Goal: Task Accomplishment & Management: Manage account settings

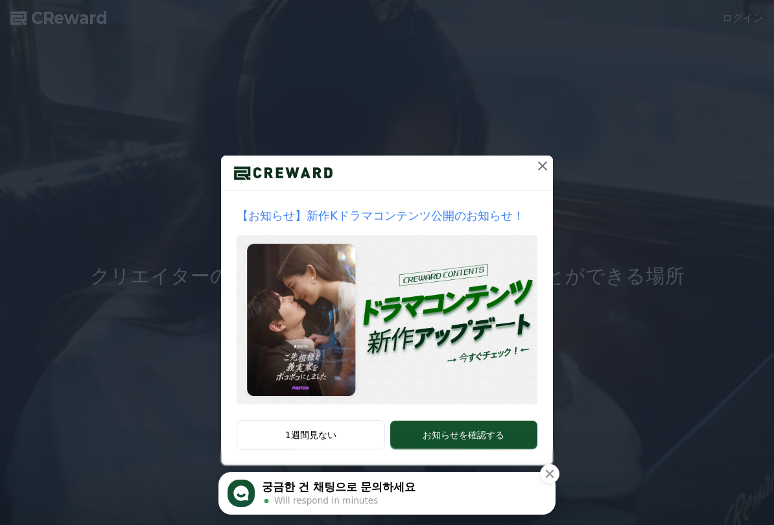
click at [545, 171] on icon at bounding box center [543, 166] width 16 height 16
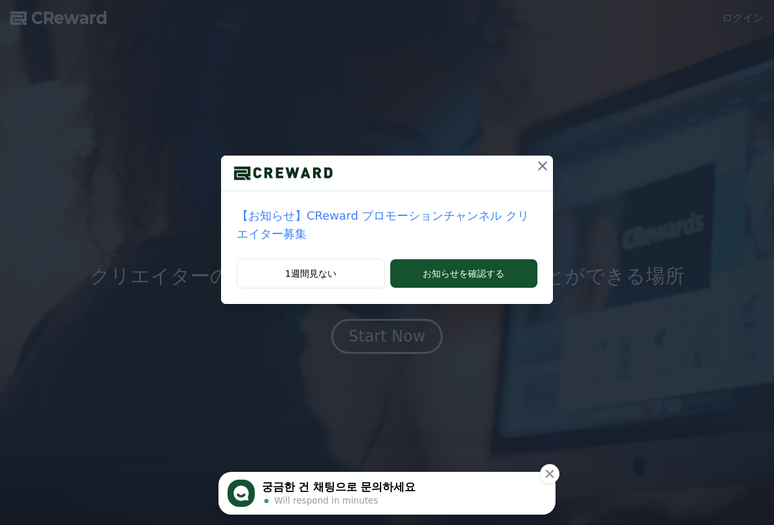
click at [545, 167] on icon at bounding box center [543, 166] width 16 height 16
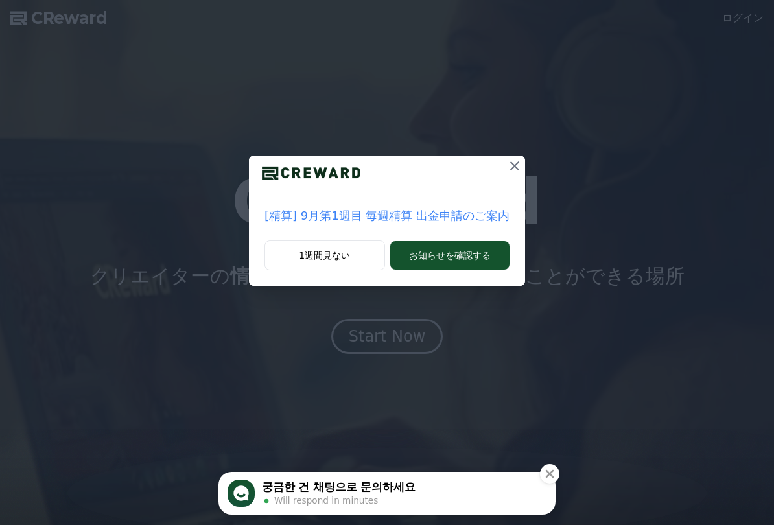
click at [416, 514] on button "궁금한 건 채팅으로 문의하세요 Will respond in minutes" at bounding box center [387, 493] width 337 height 43
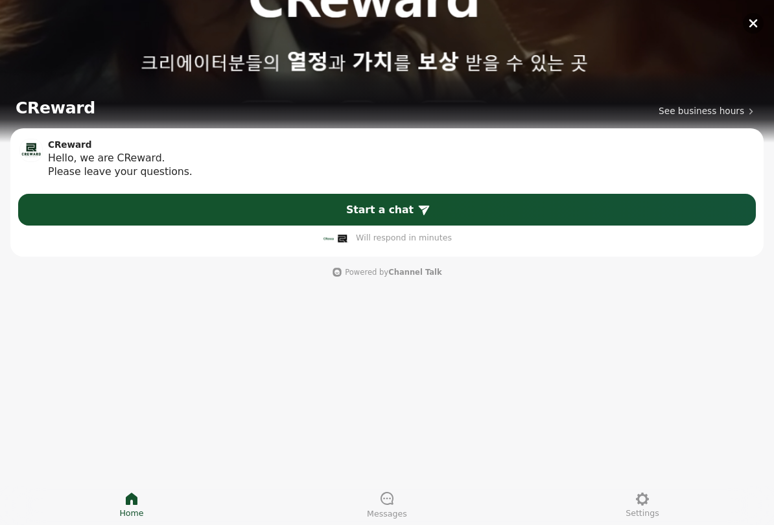
scroll to position [2, 0]
click at [232, 331] on div "CReward See business hours CReward Hello, we are CReward. Please leave your que…" at bounding box center [387, 262] width 774 height 525
click at [546, 316] on div "CReward See business hours CReward Hello, we are CReward. Please leave your que…" at bounding box center [387, 262] width 774 height 525
click at [750, 32] on button "button" at bounding box center [753, 23] width 21 height 21
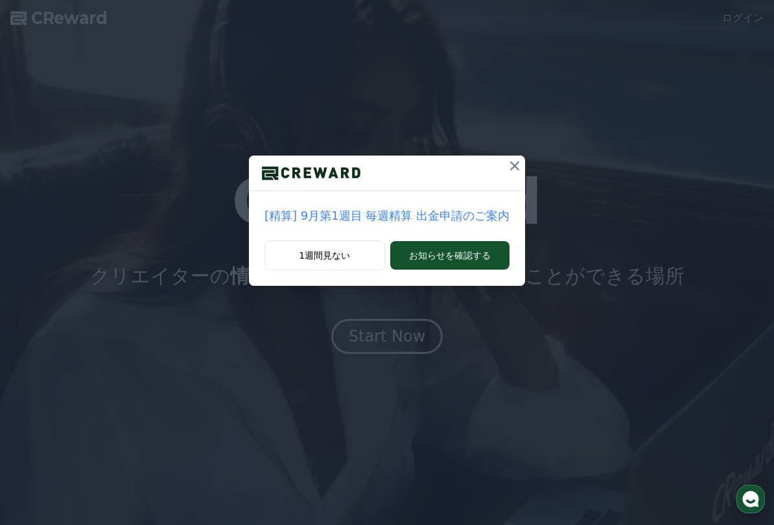
click at [510, 165] on icon at bounding box center [514, 165] width 9 height 9
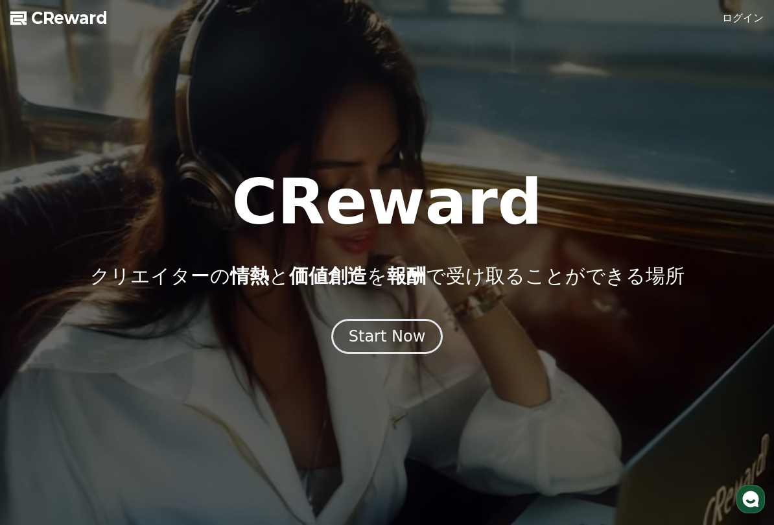
click at [754, 21] on link "ログイン" at bounding box center [743, 18] width 42 height 16
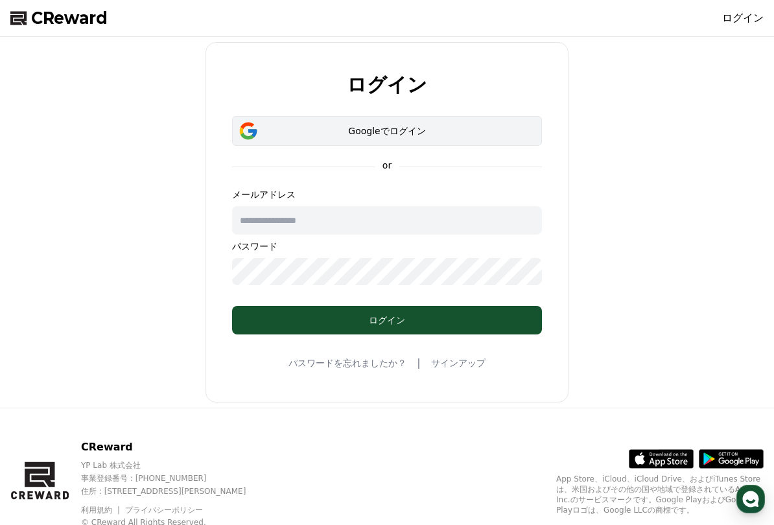
click at [474, 135] on div "Googleでログイン" at bounding box center [387, 131] width 272 height 13
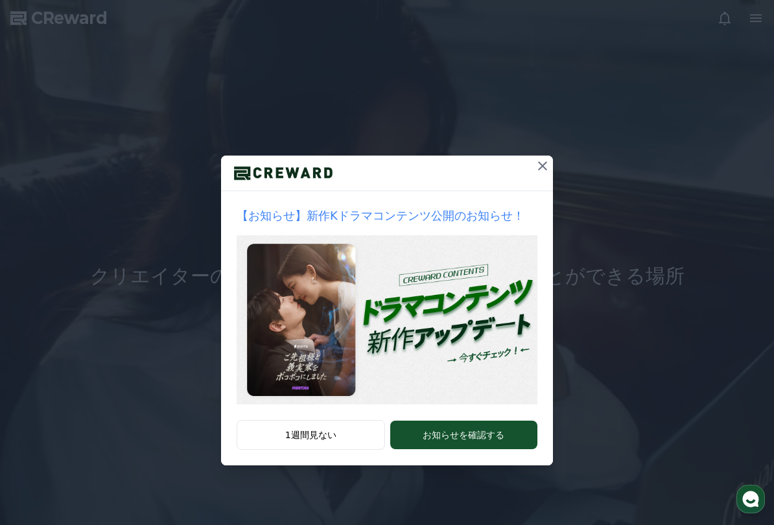
click at [544, 165] on icon at bounding box center [542, 165] width 9 height 9
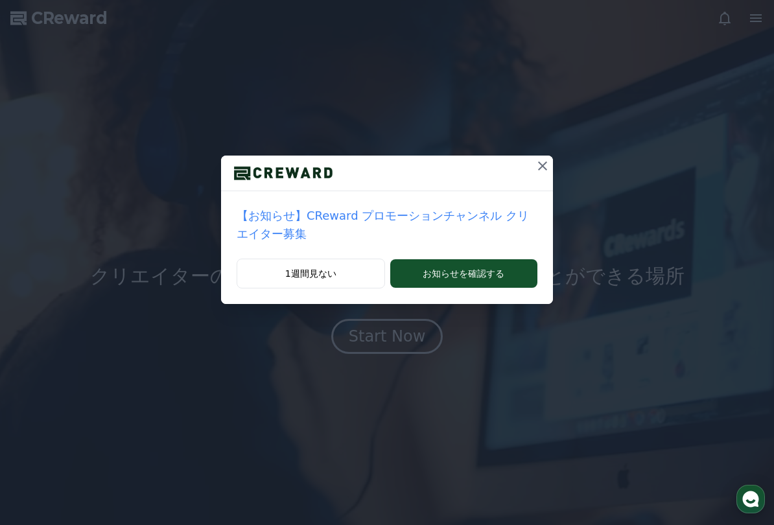
click at [540, 163] on icon at bounding box center [542, 165] width 9 height 9
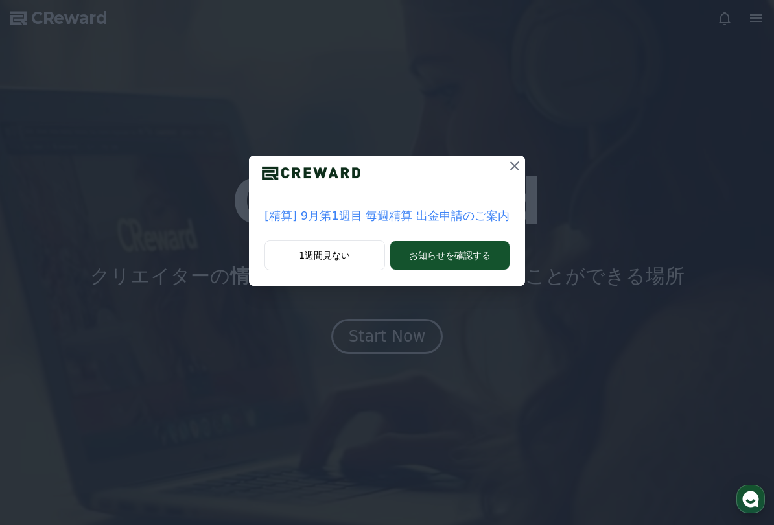
click at [505, 168] on button at bounding box center [515, 166] width 21 height 21
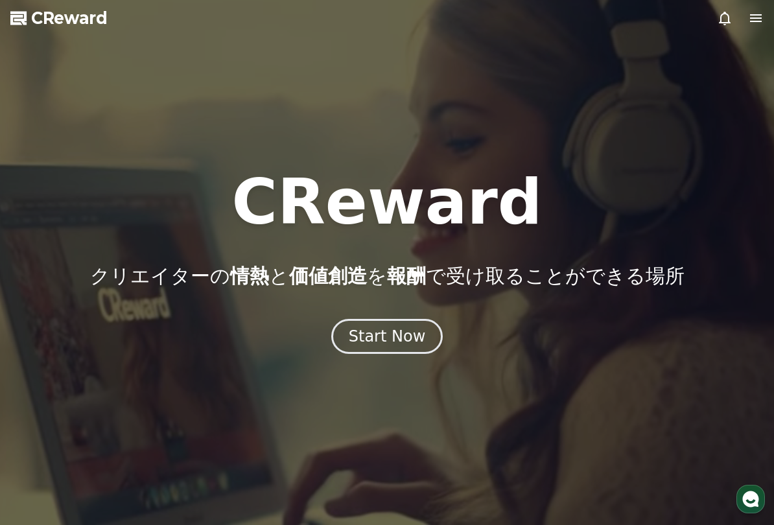
click at [754, 23] on icon at bounding box center [756, 18] width 16 height 16
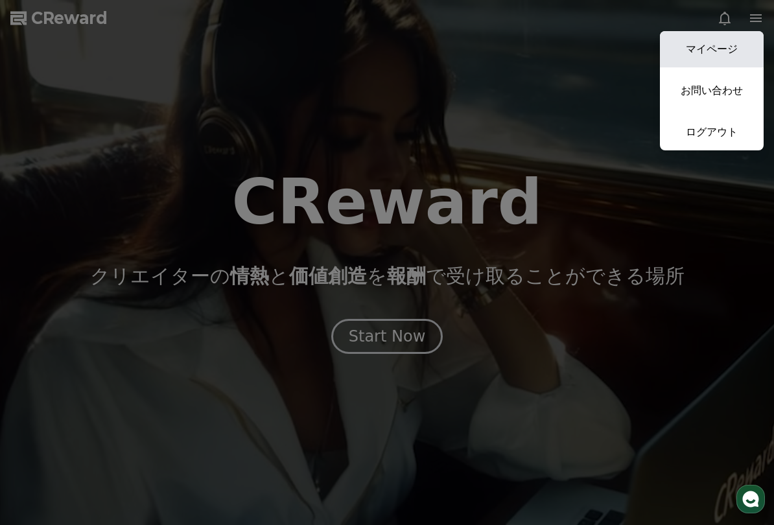
click at [707, 67] on button "マイページ お問い合わせ ログアウト" at bounding box center [712, 90] width 104 height 119
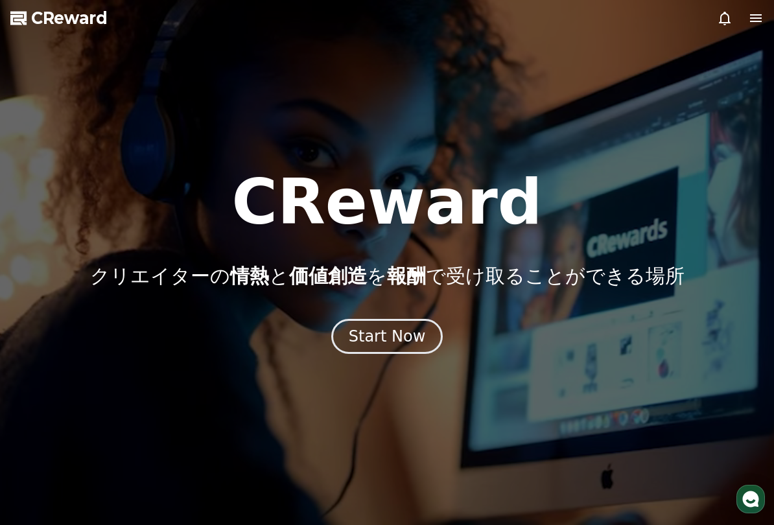
click at [756, 14] on icon at bounding box center [756, 18] width 16 height 16
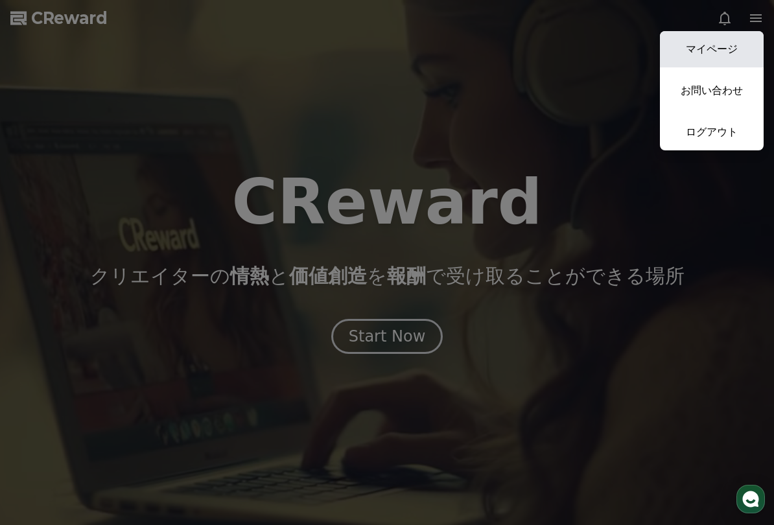
click at [678, 53] on link "マイページ" at bounding box center [712, 49] width 104 height 36
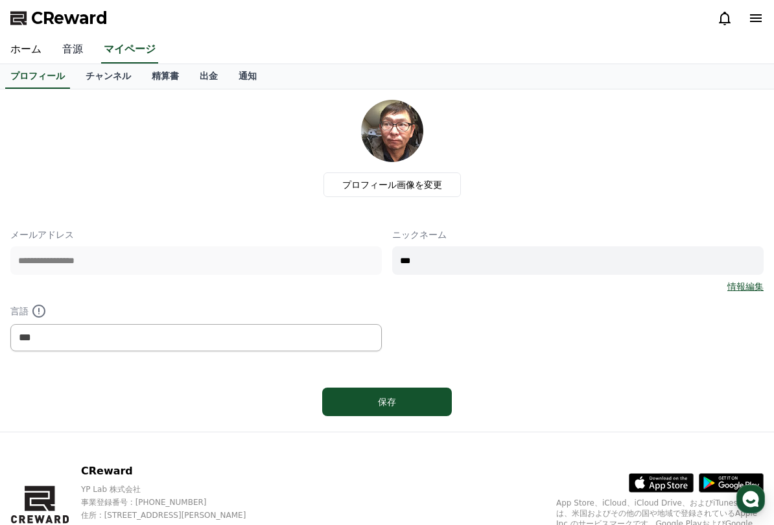
click at [81, 54] on link "音源" at bounding box center [73, 49] width 42 height 27
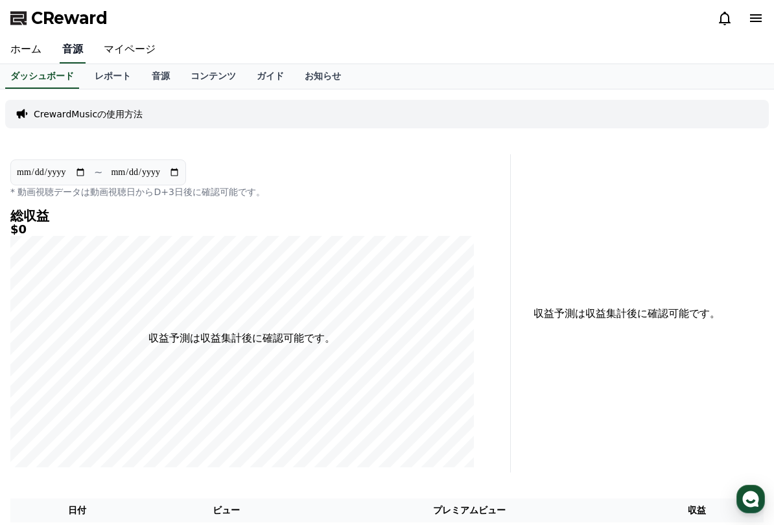
click at [75, 55] on link "音源" at bounding box center [73, 49] width 26 height 27
click at [150, 78] on link "音源" at bounding box center [160, 76] width 39 height 25
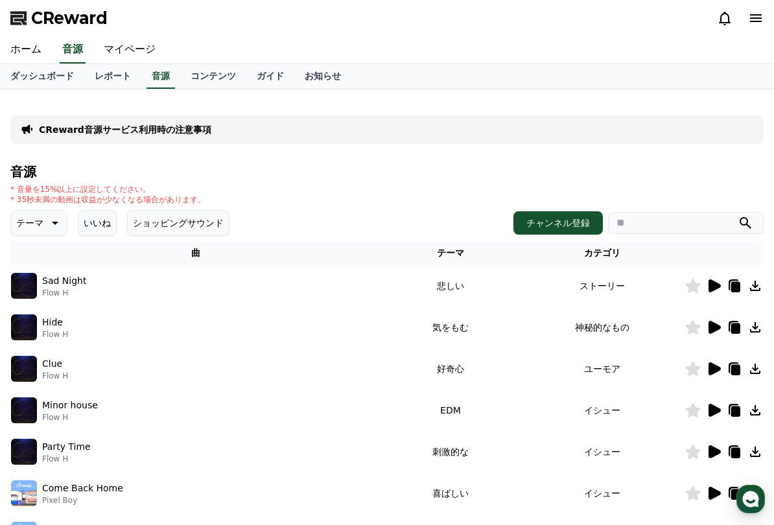
click at [35, 227] on p "テーマ" at bounding box center [29, 223] width 27 height 18
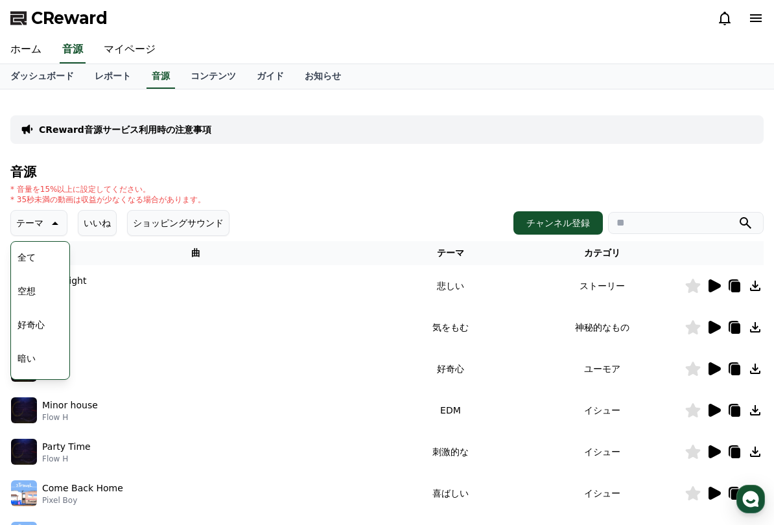
scroll to position [29, 0]
click at [28, 361] on button "明るい" at bounding box center [31, 363] width 38 height 29
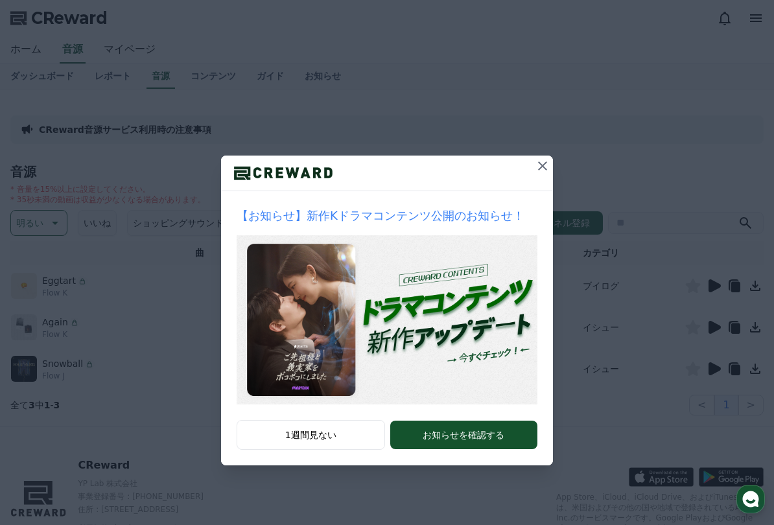
click at [545, 166] on icon at bounding box center [543, 166] width 16 height 16
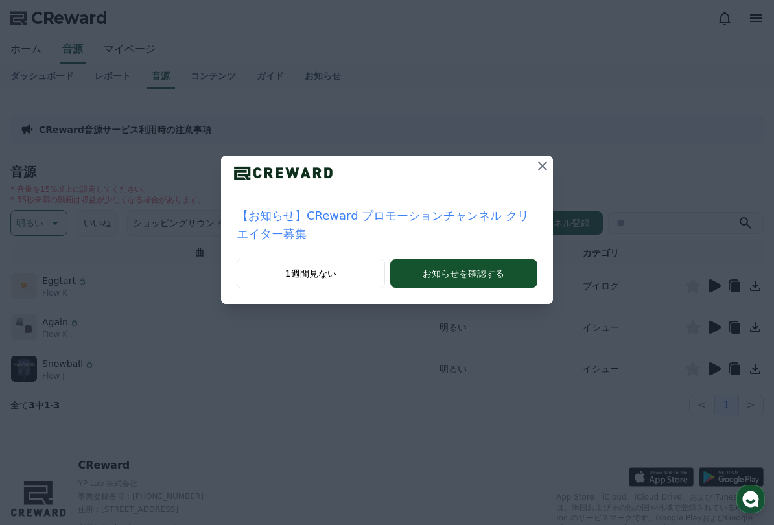
click at [541, 174] on button at bounding box center [542, 166] width 21 height 21
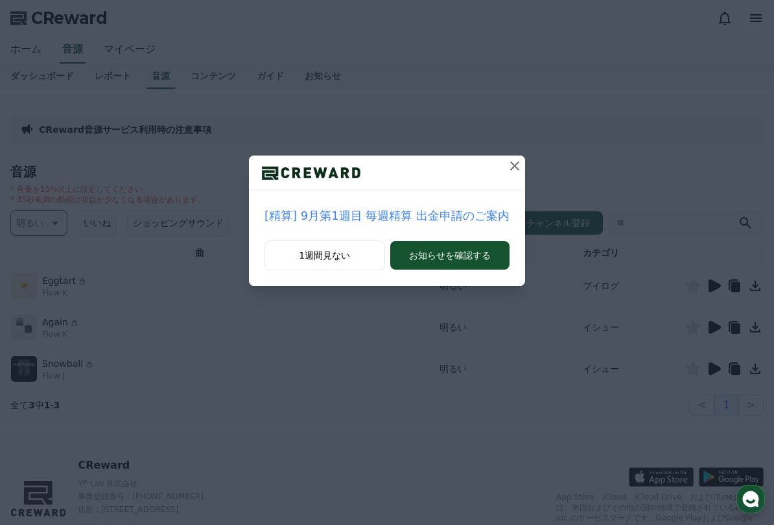
click at [507, 165] on icon at bounding box center [515, 166] width 16 height 16
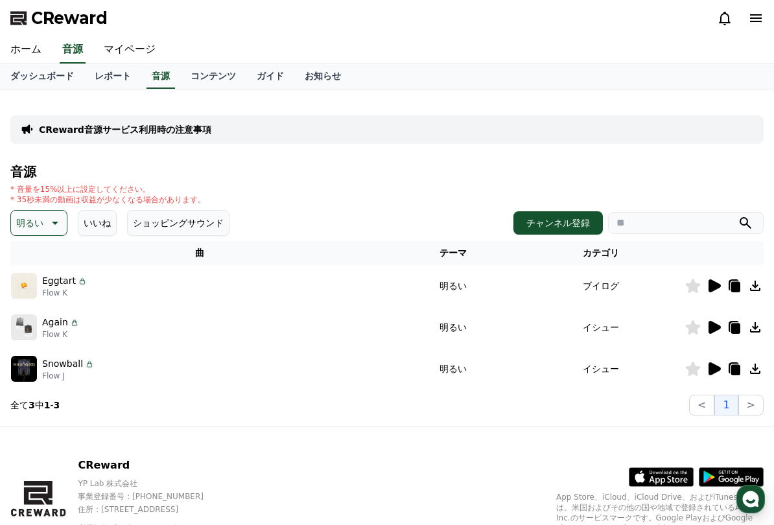
click at [756, 286] on icon at bounding box center [755, 286] width 10 height 10
click at [733, 287] on icon at bounding box center [735, 287] width 9 height 10
click at [757, 285] on icon at bounding box center [756, 286] width 16 height 16
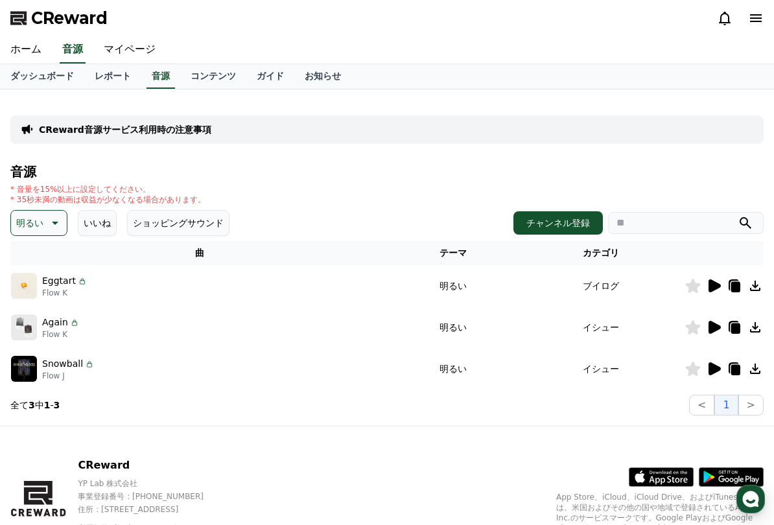
click at [763, 281] on icon at bounding box center [756, 286] width 16 height 16
click at [755, 291] on icon at bounding box center [755, 286] width 10 height 10
click at [759, 286] on icon at bounding box center [756, 286] width 16 height 16
click at [754, 287] on icon at bounding box center [756, 286] width 16 height 16
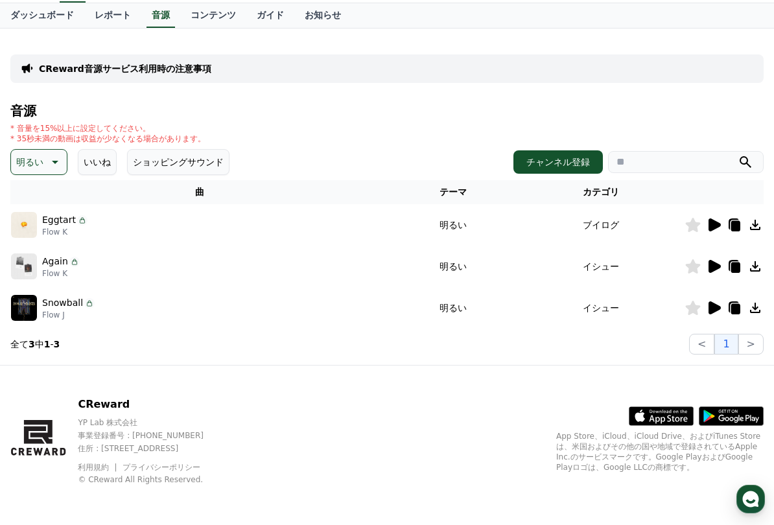
scroll to position [62, 0]
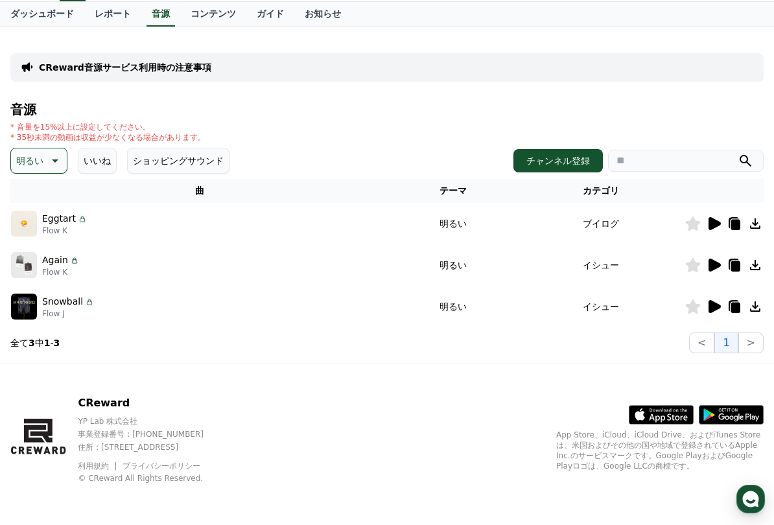
click at [755, 220] on icon at bounding box center [756, 224] width 16 height 16
click at [757, 220] on icon at bounding box center [756, 224] width 16 height 16
click at [689, 228] on icon at bounding box center [693, 224] width 15 height 14
click at [755, 221] on icon at bounding box center [756, 224] width 16 height 16
click at [757, 219] on icon at bounding box center [756, 224] width 16 height 16
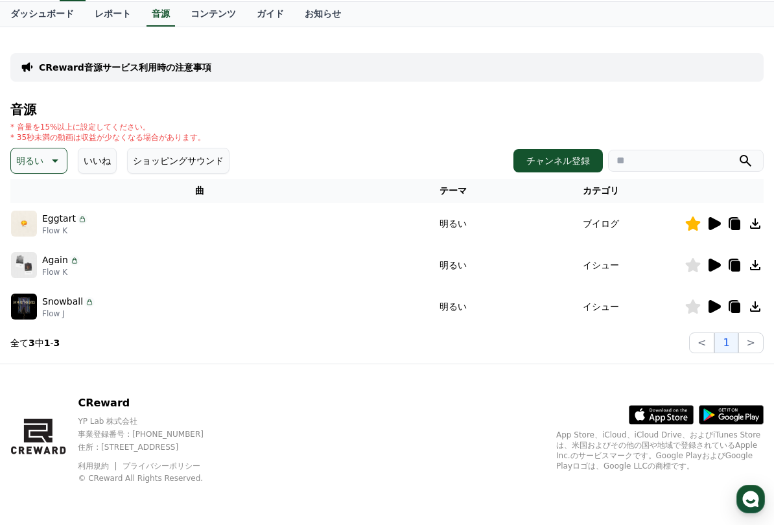
click at [757, 219] on icon at bounding box center [756, 224] width 16 height 16
click at [763, 217] on icon at bounding box center [756, 224] width 16 height 16
click at [757, 217] on icon at bounding box center [756, 224] width 16 height 16
click at [752, 223] on icon at bounding box center [756, 224] width 16 height 16
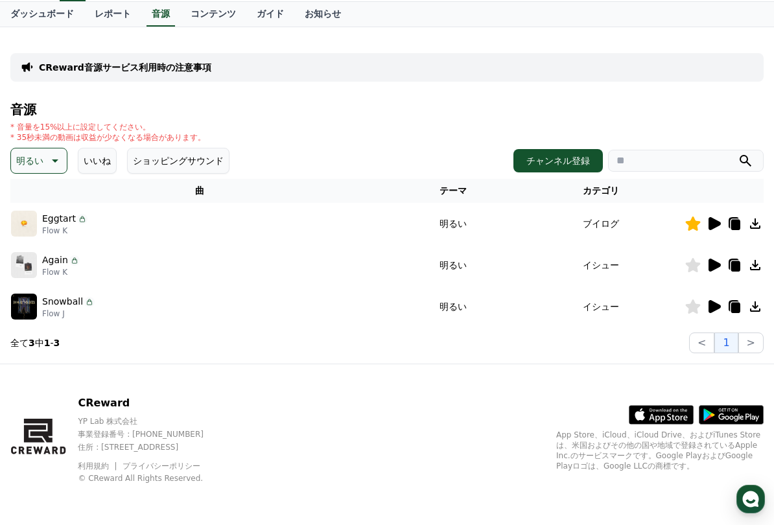
click at [758, 221] on icon at bounding box center [756, 224] width 16 height 16
click at [755, 224] on icon at bounding box center [755, 224] width 10 height 10
click at [757, 224] on icon at bounding box center [755, 224] width 10 height 10
click at [756, 224] on icon at bounding box center [755, 224] width 10 height 10
click at [756, 220] on icon at bounding box center [755, 224] width 10 height 10
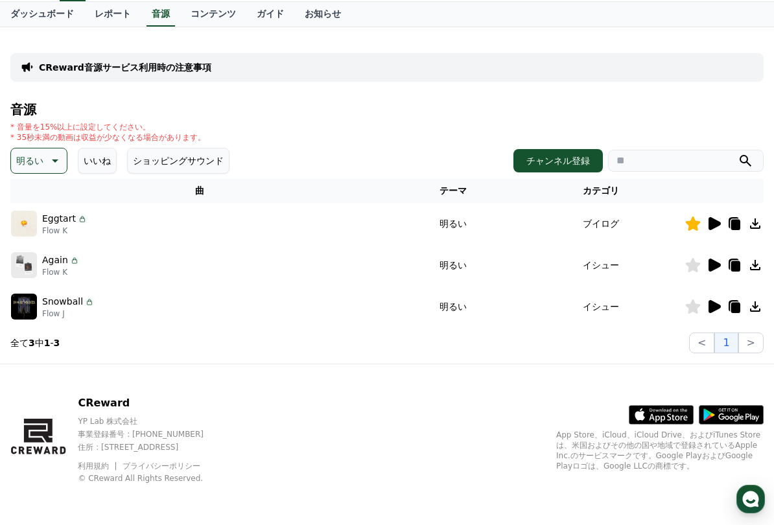
click at [756, 220] on icon at bounding box center [755, 224] width 10 height 10
click at [754, 224] on icon at bounding box center [755, 224] width 10 height 10
click at [755, 221] on icon at bounding box center [756, 224] width 16 height 16
click at [754, 221] on icon at bounding box center [756, 224] width 16 height 16
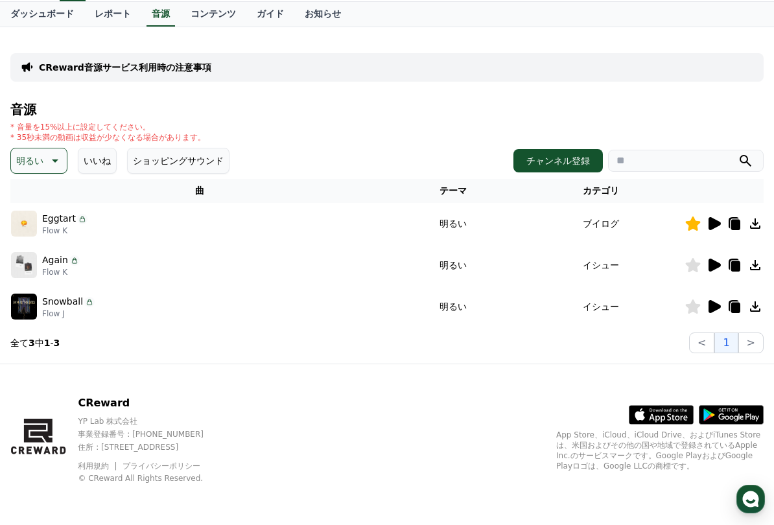
click at [717, 223] on icon at bounding box center [715, 223] width 12 height 13
